Goal: Task Accomplishment & Management: Use online tool/utility

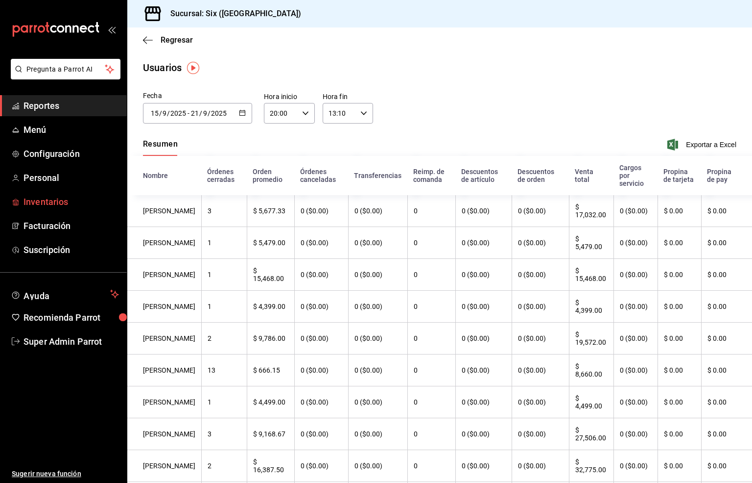
click at [46, 201] on span "Inventarios" at bounding box center [72, 201] width 96 height 13
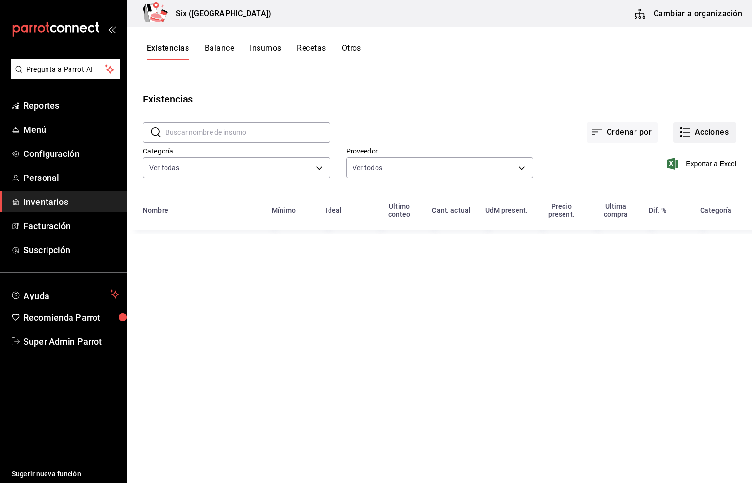
click at [703, 135] on button "Acciones" at bounding box center [705, 132] width 63 height 21
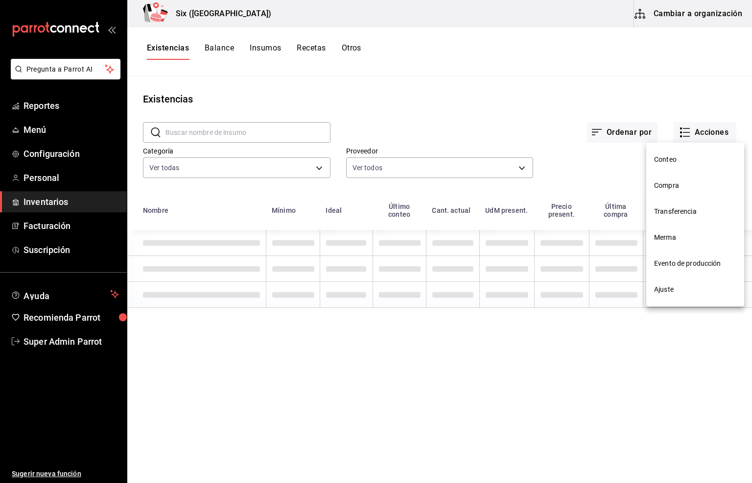
click at [666, 235] on span "Merma" at bounding box center [696, 237] width 82 height 10
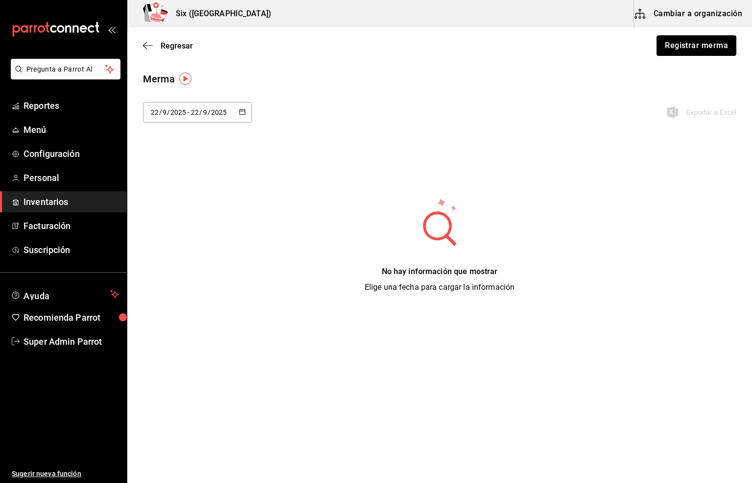
click at [692, 46] on button "Registrar merma" at bounding box center [697, 45] width 80 height 21
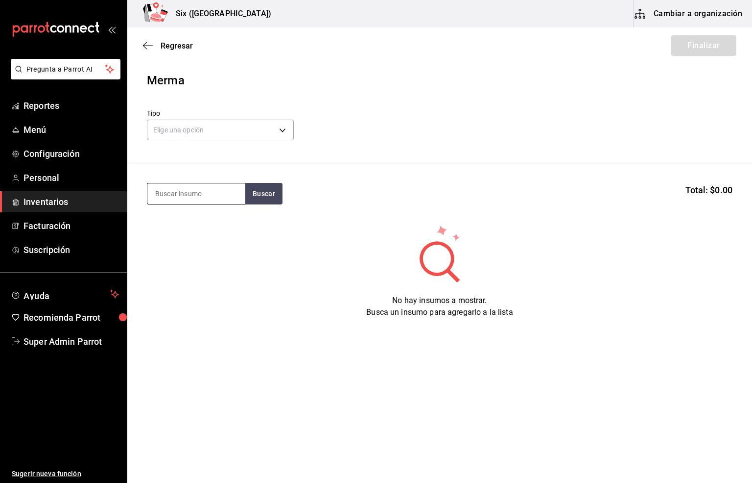
click at [180, 187] on input at bounding box center [196, 193] width 98 height 21
type input "1800"
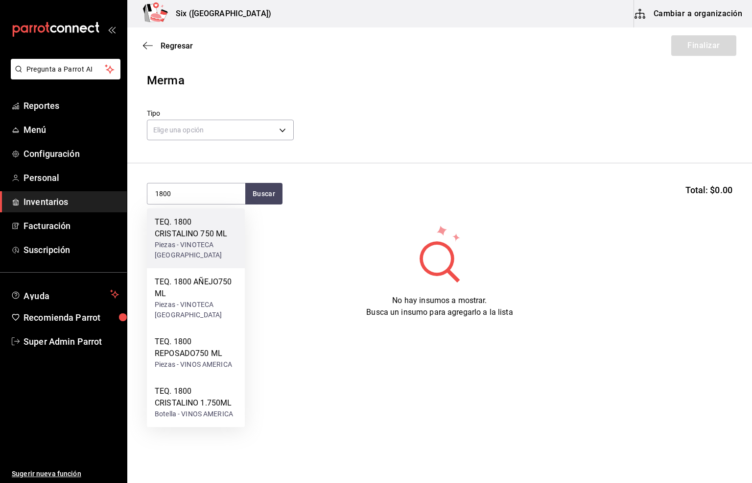
click at [197, 232] on div "TEQ. 1800 CRISTALINO 750 ML" at bounding box center [196, 228] width 82 height 24
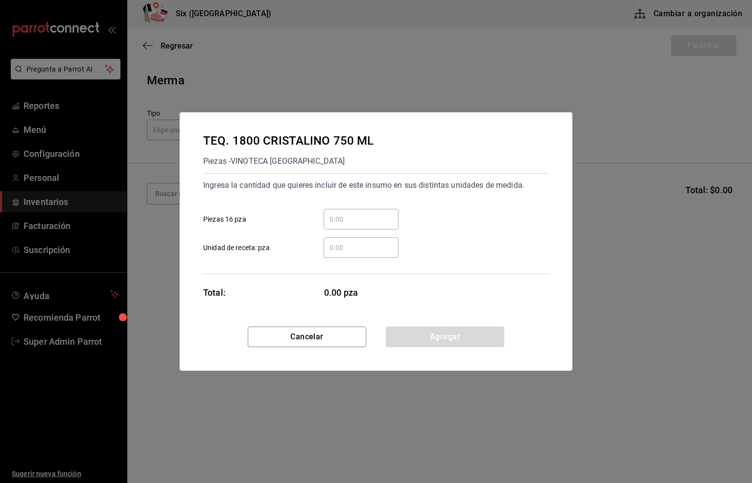
click at [364, 215] on input "​ Piezas 16 pza" at bounding box center [361, 219] width 75 height 12
type input "5"
click at [425, 337] on button "Agregar" at bounding box center [445, 336] width 119 height 21
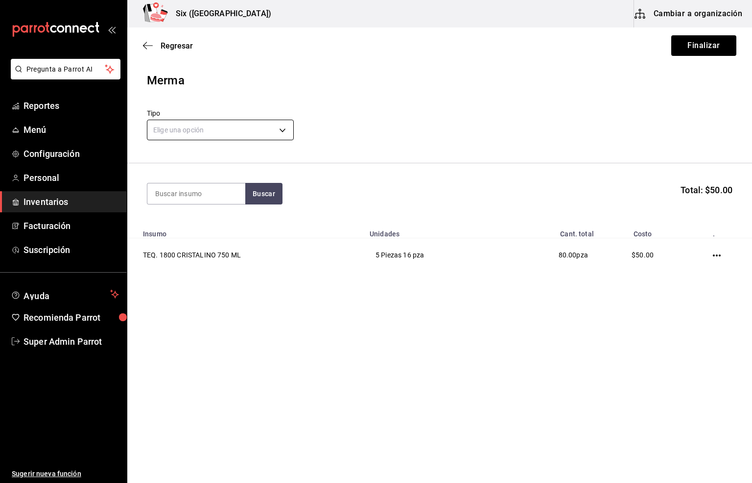
click at [167, 130] on body "Pregunta a Parrot AI Reportes Menú Configuración Personal Inventarios Facturaci…" at bounding box center [376, 213] width 752 height 427
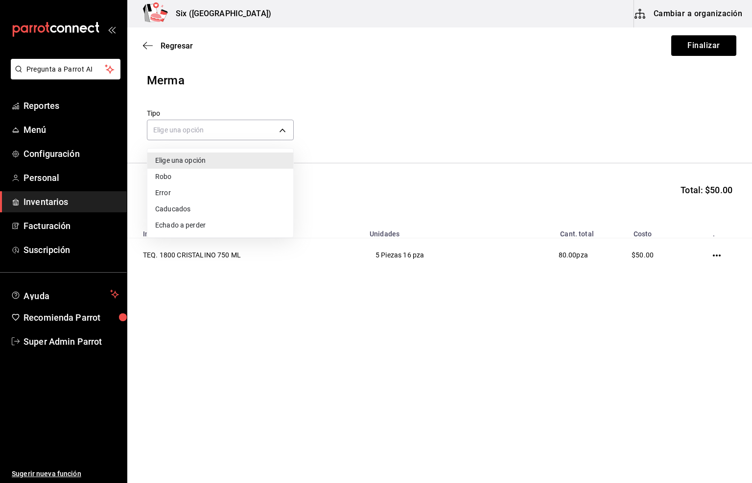
click at [175, 192] on li "Error" at bounding box center [220, 193] width 146 height 16
type input "ERROR"
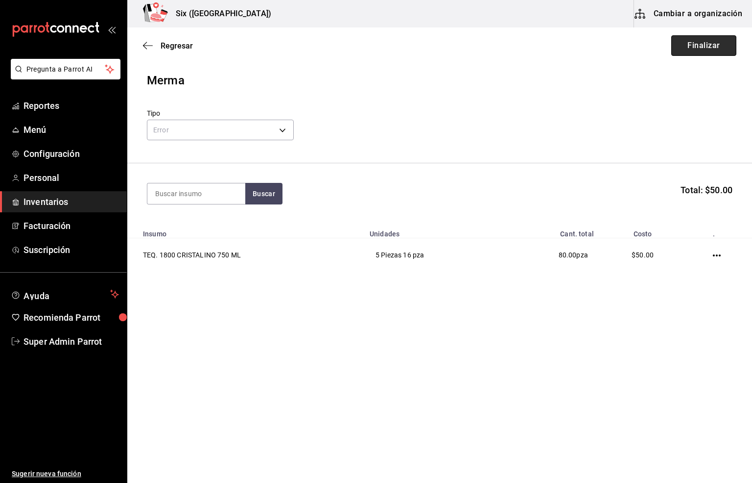
click at [697, 43] on button "Finalizar" at bounding box center [704, 45] width 65 height 21
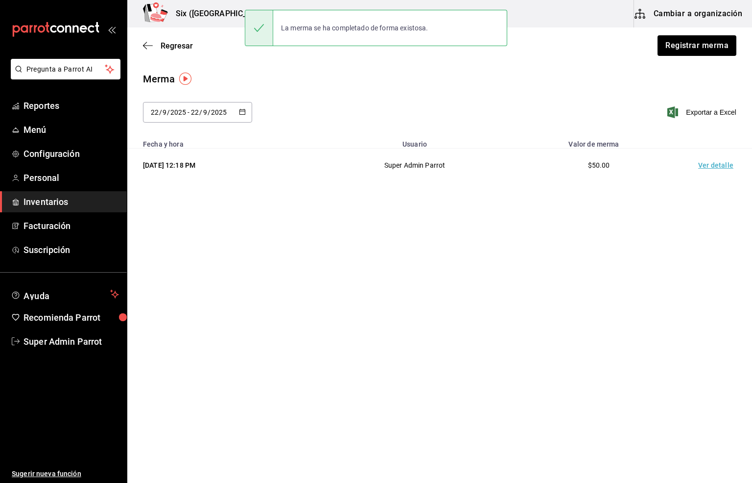
click at [703, 166] on td "Ver detalle" at bounding box center [718, 165] width 69 height 34
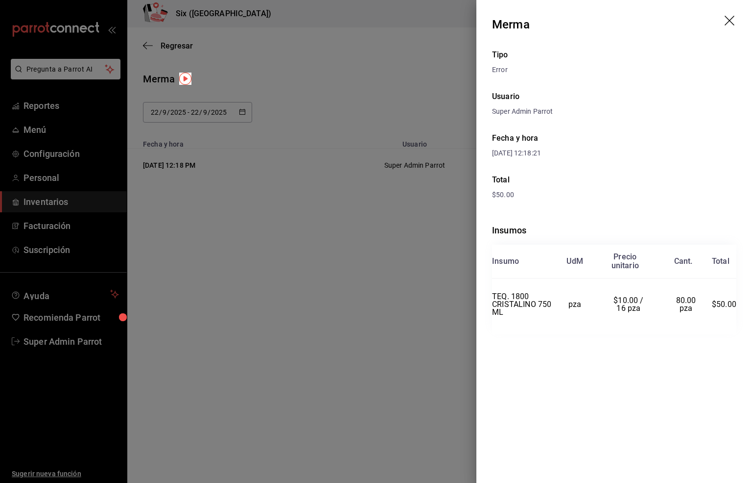
click at [731, 19] on icon "drag" at bounding box center [730, 21] width 10 height 10
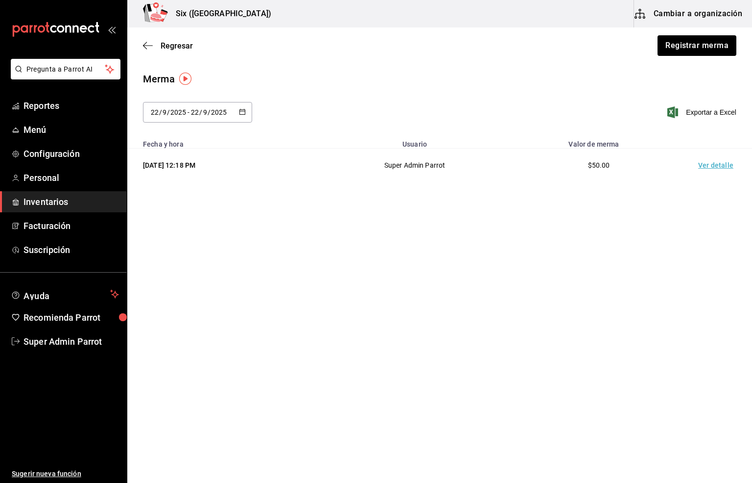
click at [316, 80] on div "Merma" at bounding box center [440, 79] width 594 height 15
click at [40, 201] on span "Inventarios" at bounding box center [72, 201] width 96 height 13
